Goal: Navigation & Orientation: Find specific page/section

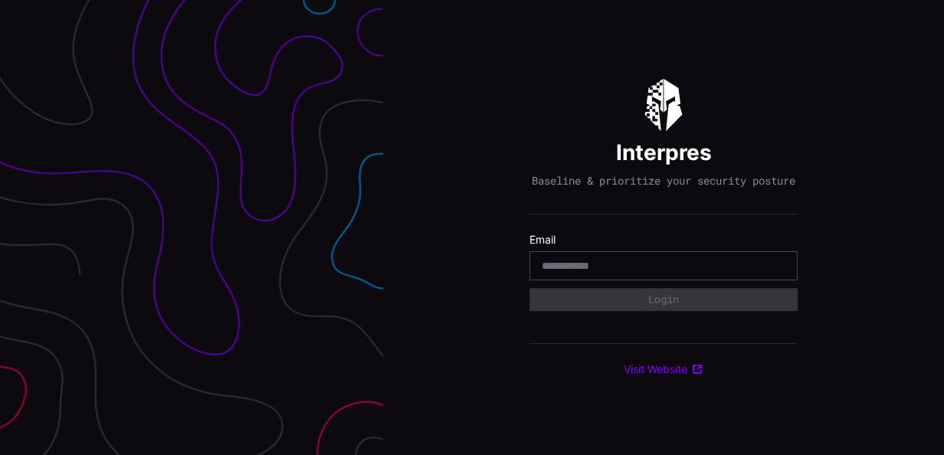
click at [610, 273] on input "email" at bounding box center [664, 266] width 244 height 14
type input "**********"
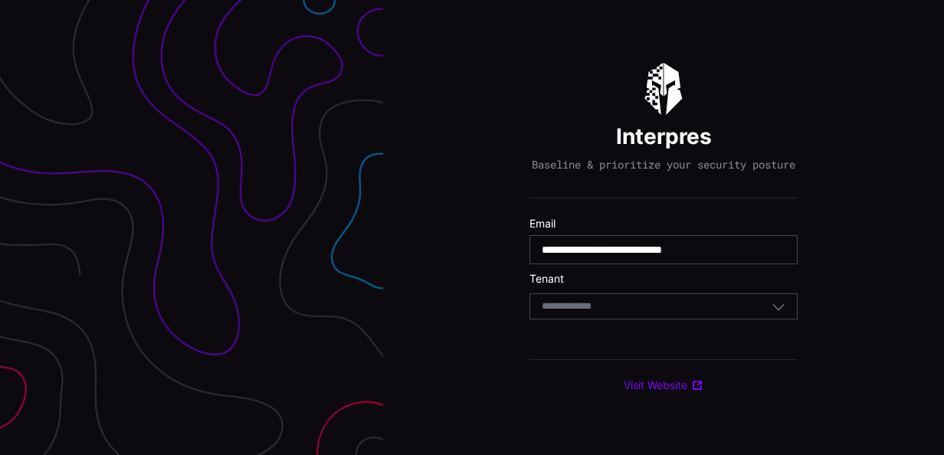
click at [612, 313] on input at bounding box center [581, 306] width 79 height 13
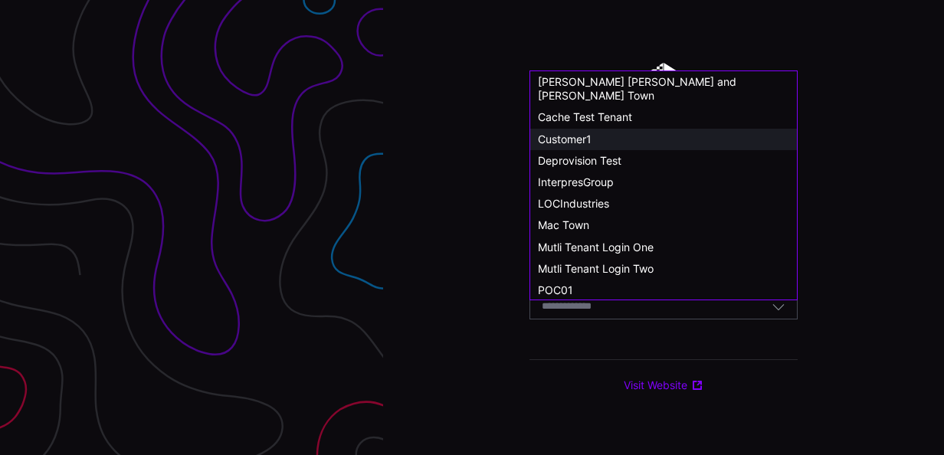
click at [566, 133] on span "Customer1" at bounding box center [565, 139] width 54 height 13
